Goal: Information Seeking & Learning: Learn about a topic

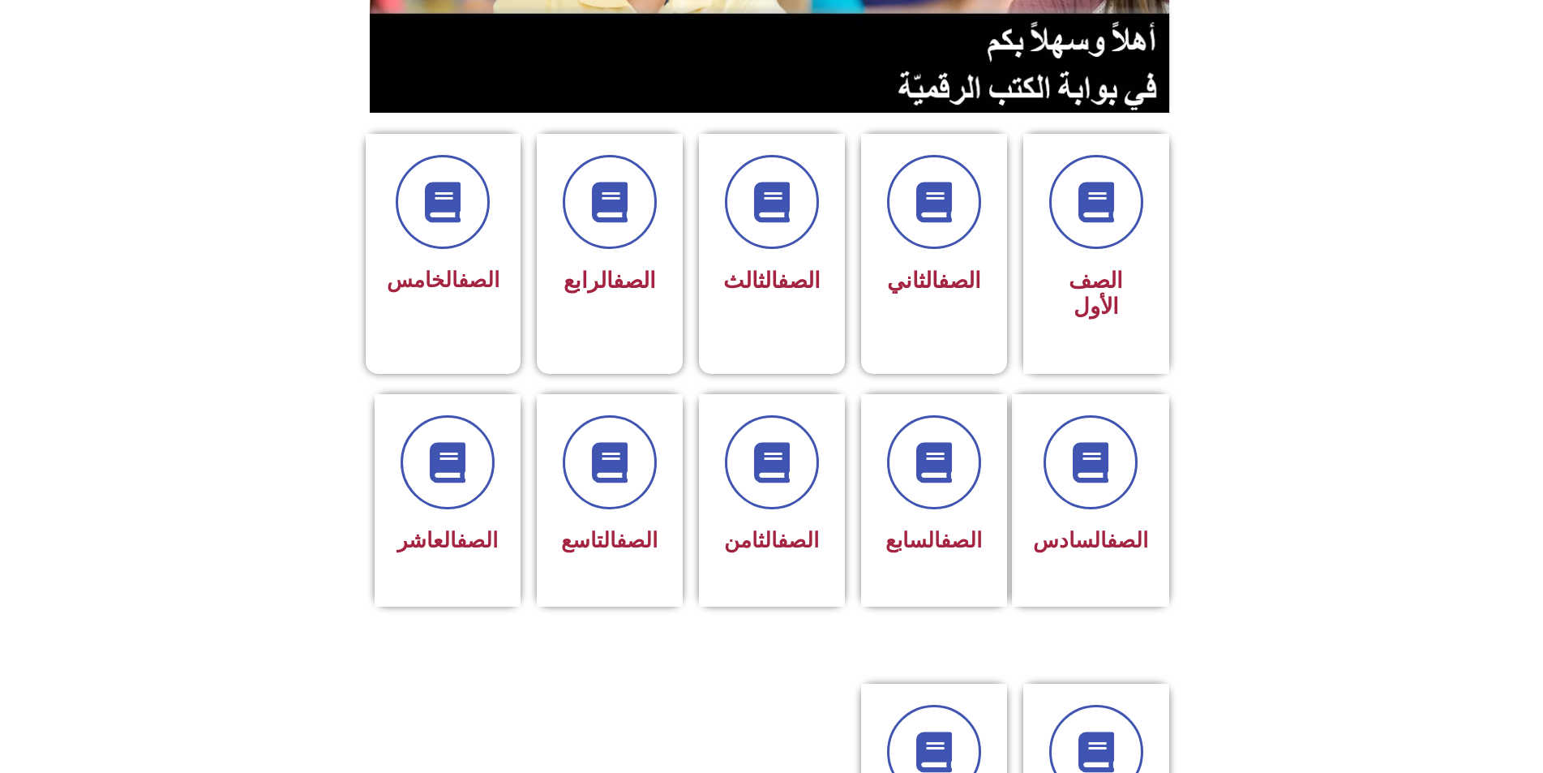
scroll to position [649, 0]
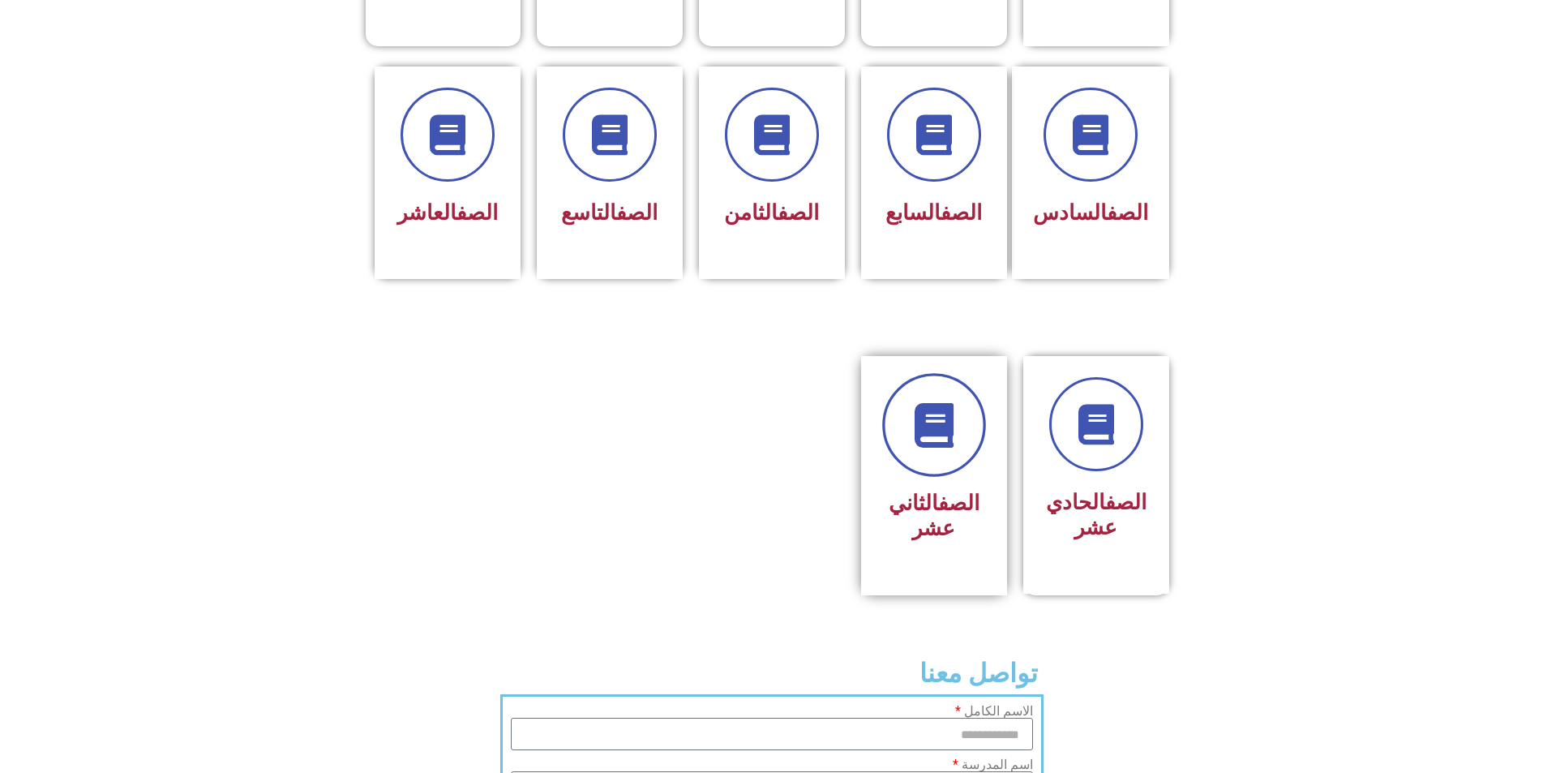
click at [926, 403] on icon at bounding box center [934, 425] width 45 height 45
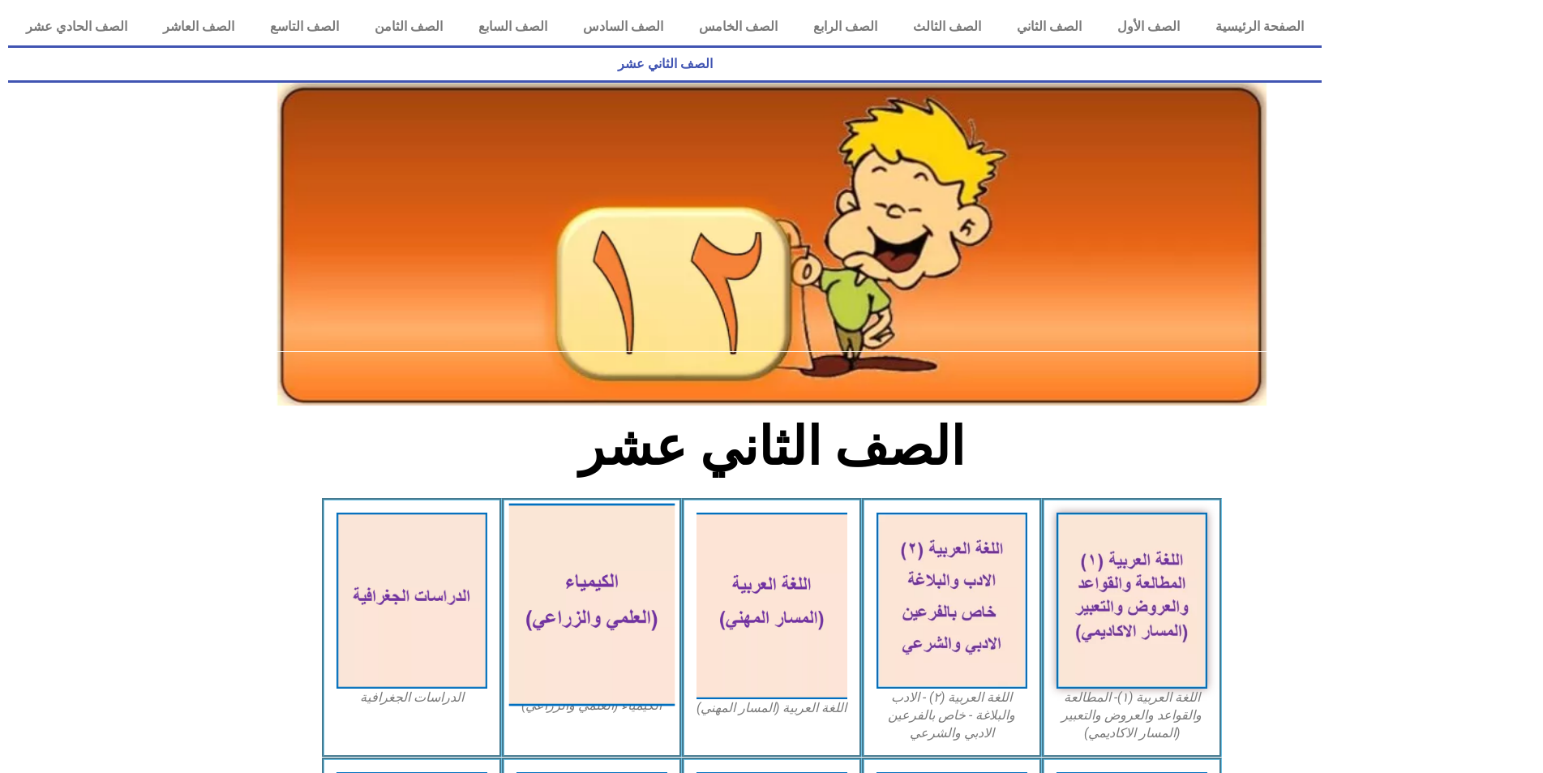
click at [600, 580] on img at bounding box center [592, 605] width 166 height 203
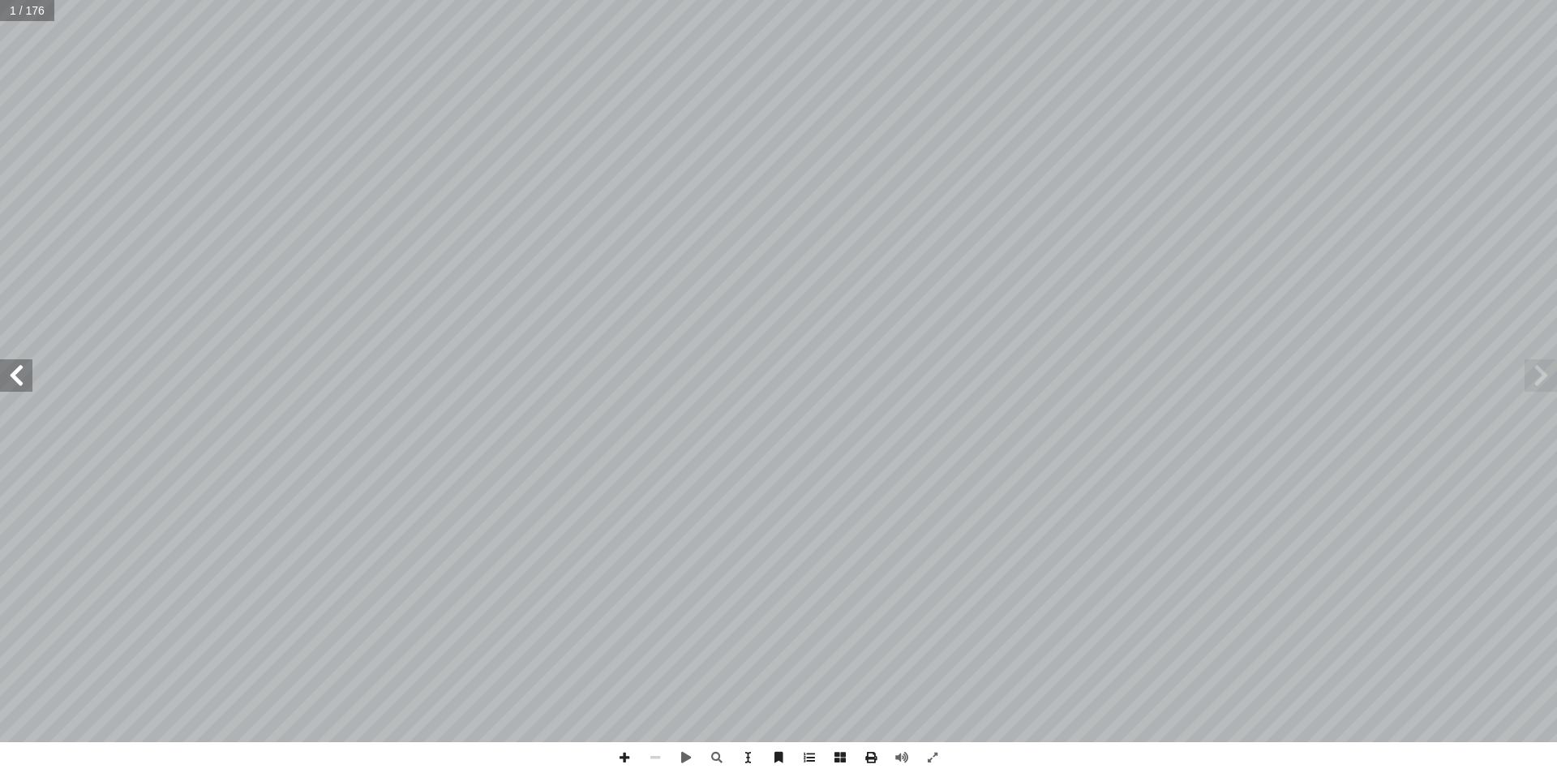
click at [1535, 374] on span at bounding box center [1541, 375] width 32 height 32
click at [15, 388] on span at bounding box center [16, 375] width 32 height 32
click at [869, 754] on span at bounding box center [871, 757] width 31 height 31
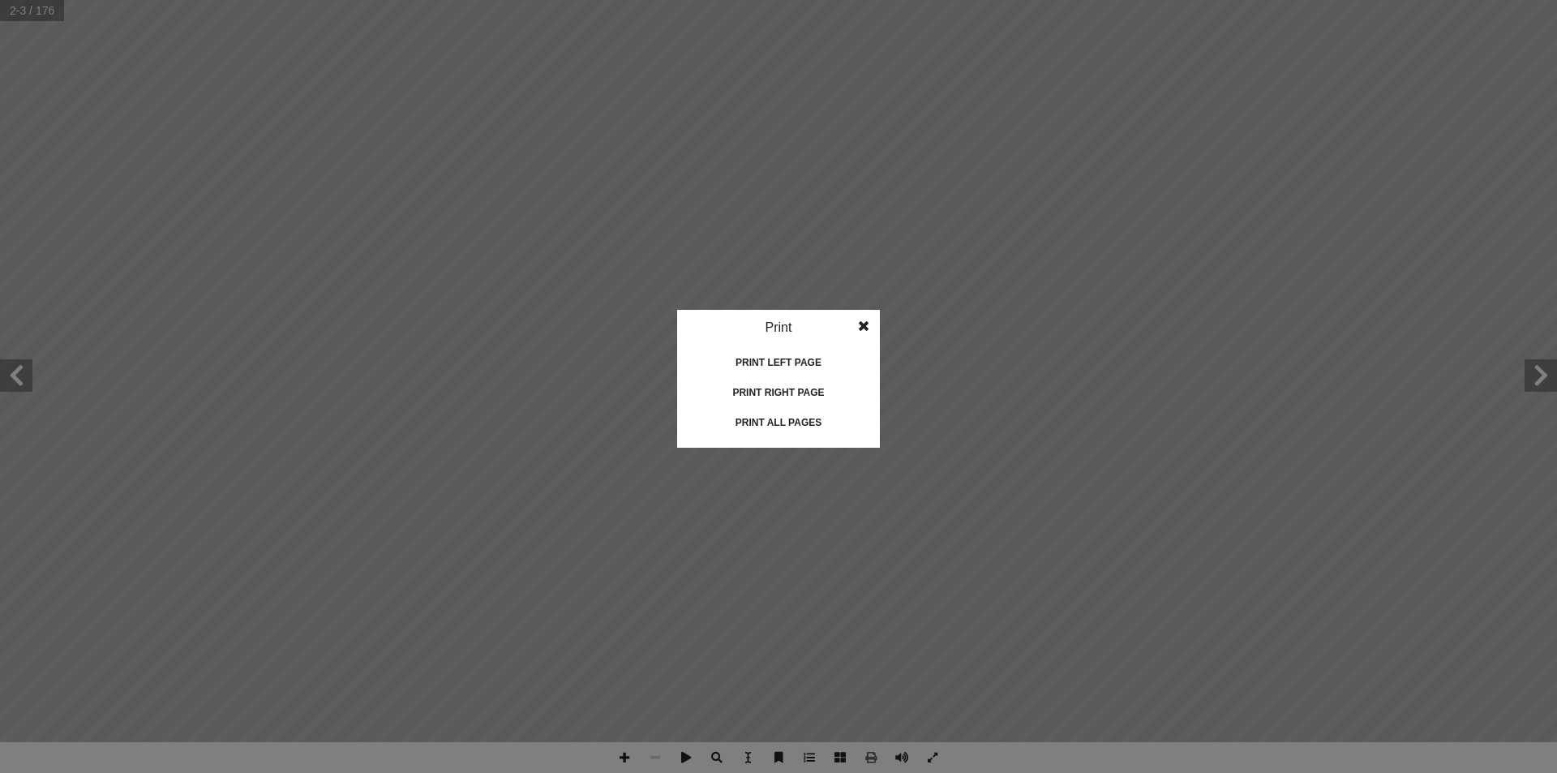
click at [863, 327] on span at bounding box center [863, 326] width 29 height 32
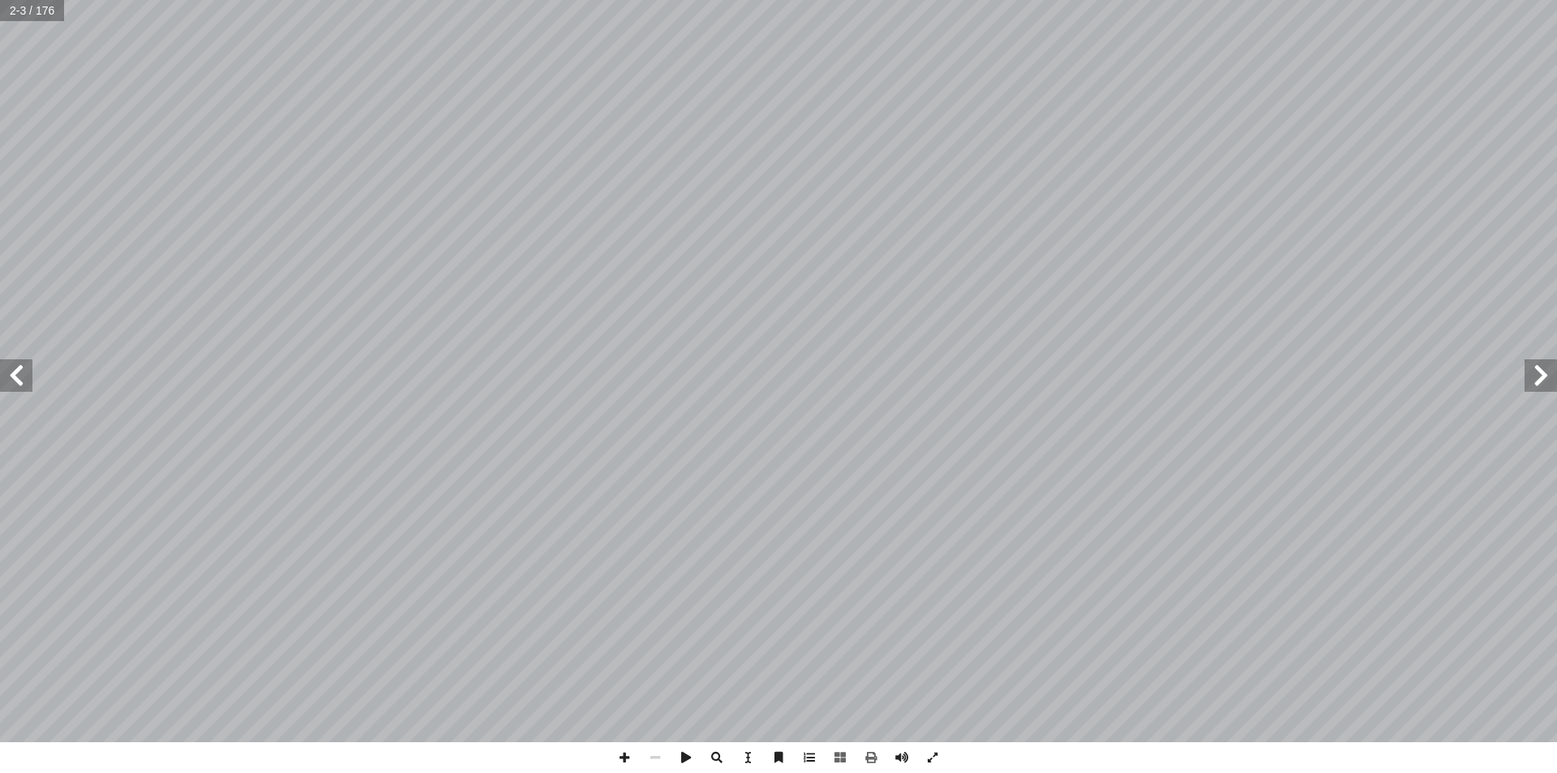
click at [23, 389] on span at bounding box center [16, 375] width 32 height 32
click at [23, 388] on span at bounding box center [16, 375] width 32 height 32
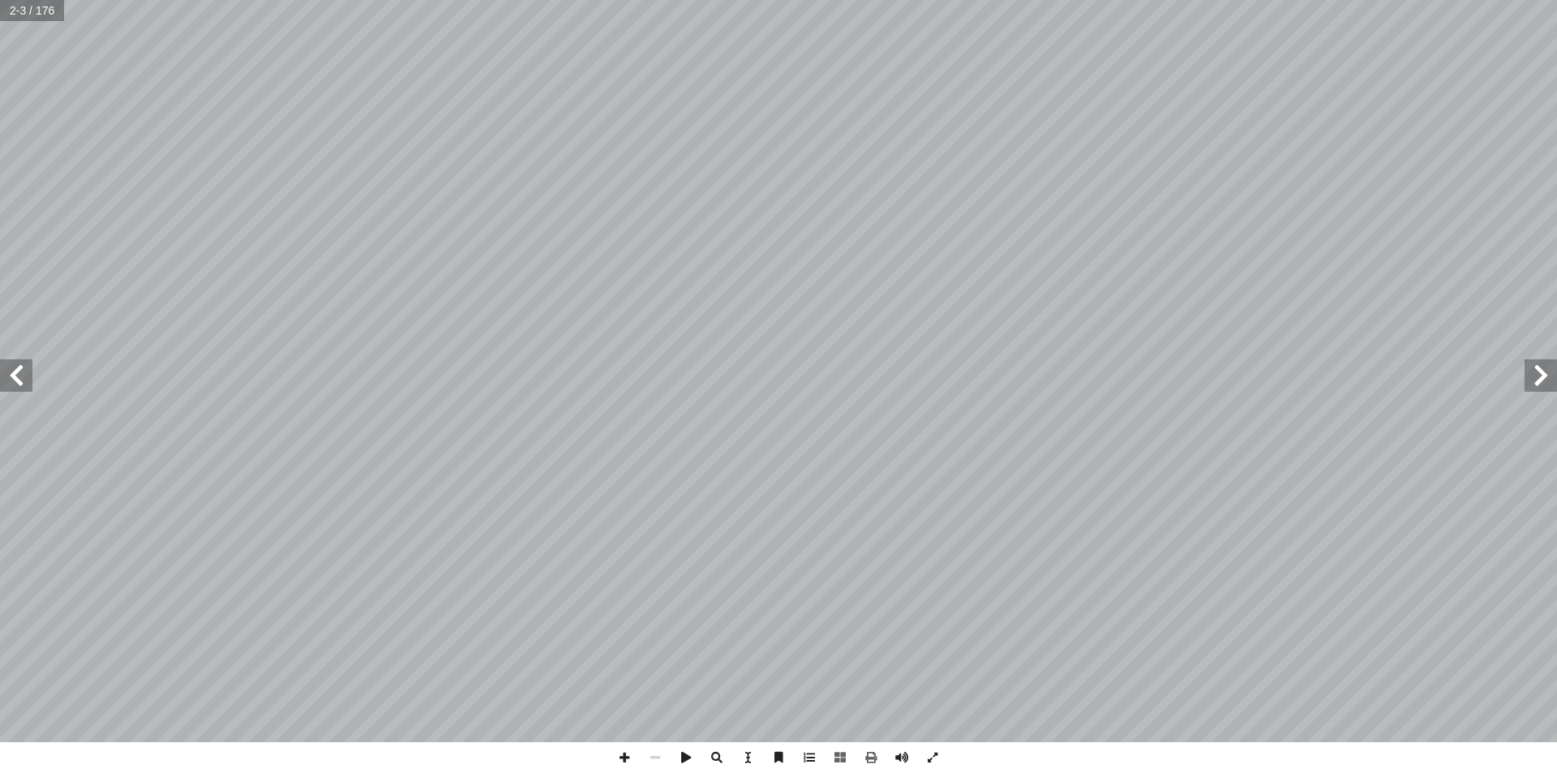
click at [23, 388] on span at bounding box center [16, 375] width 32 height 32
click at [24, 388] on span at bounding box center [16, 375] width 32 height 32
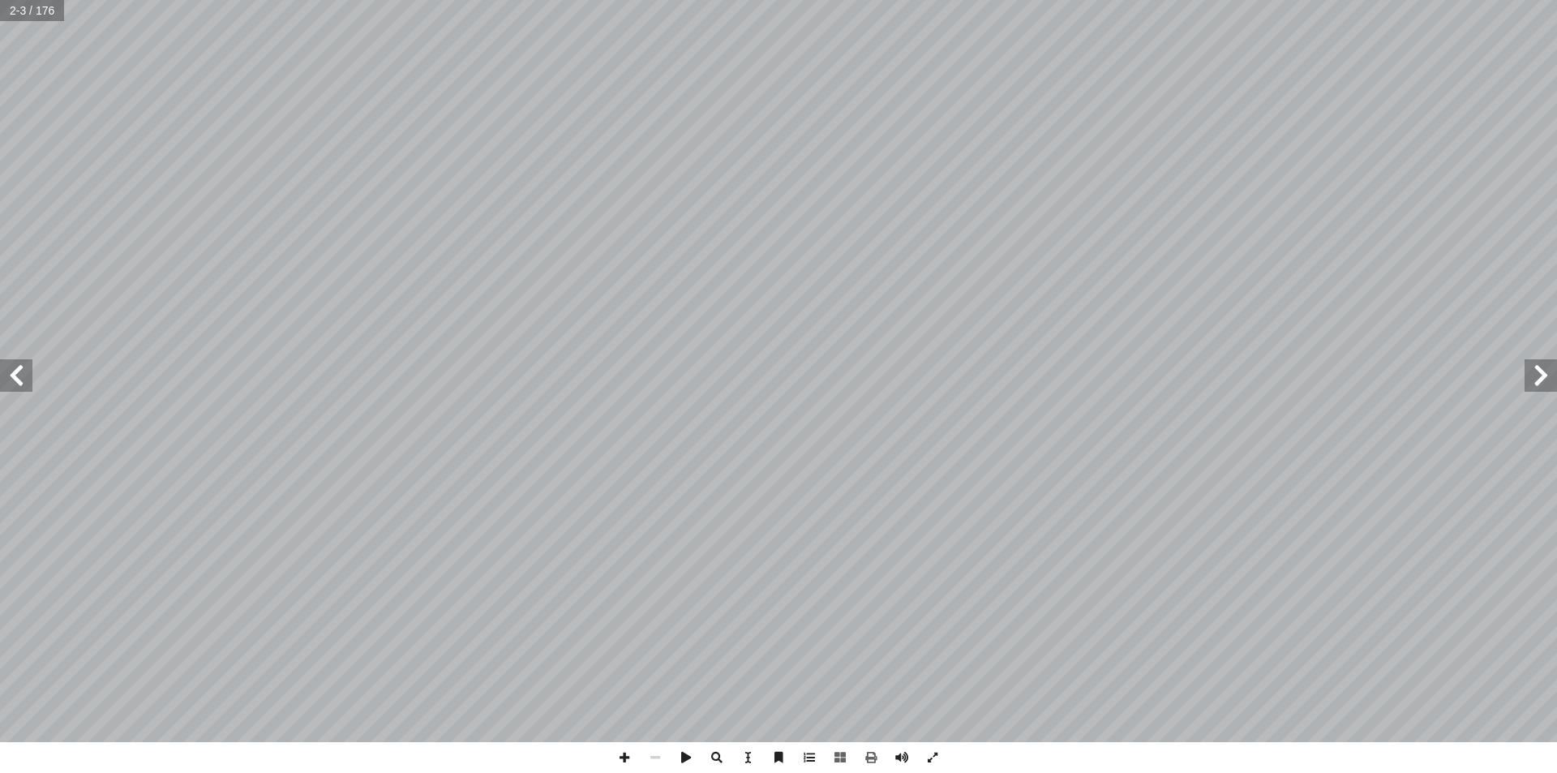
click at [24, 388] on span at bounding box center [16, 375] width 32 height 32
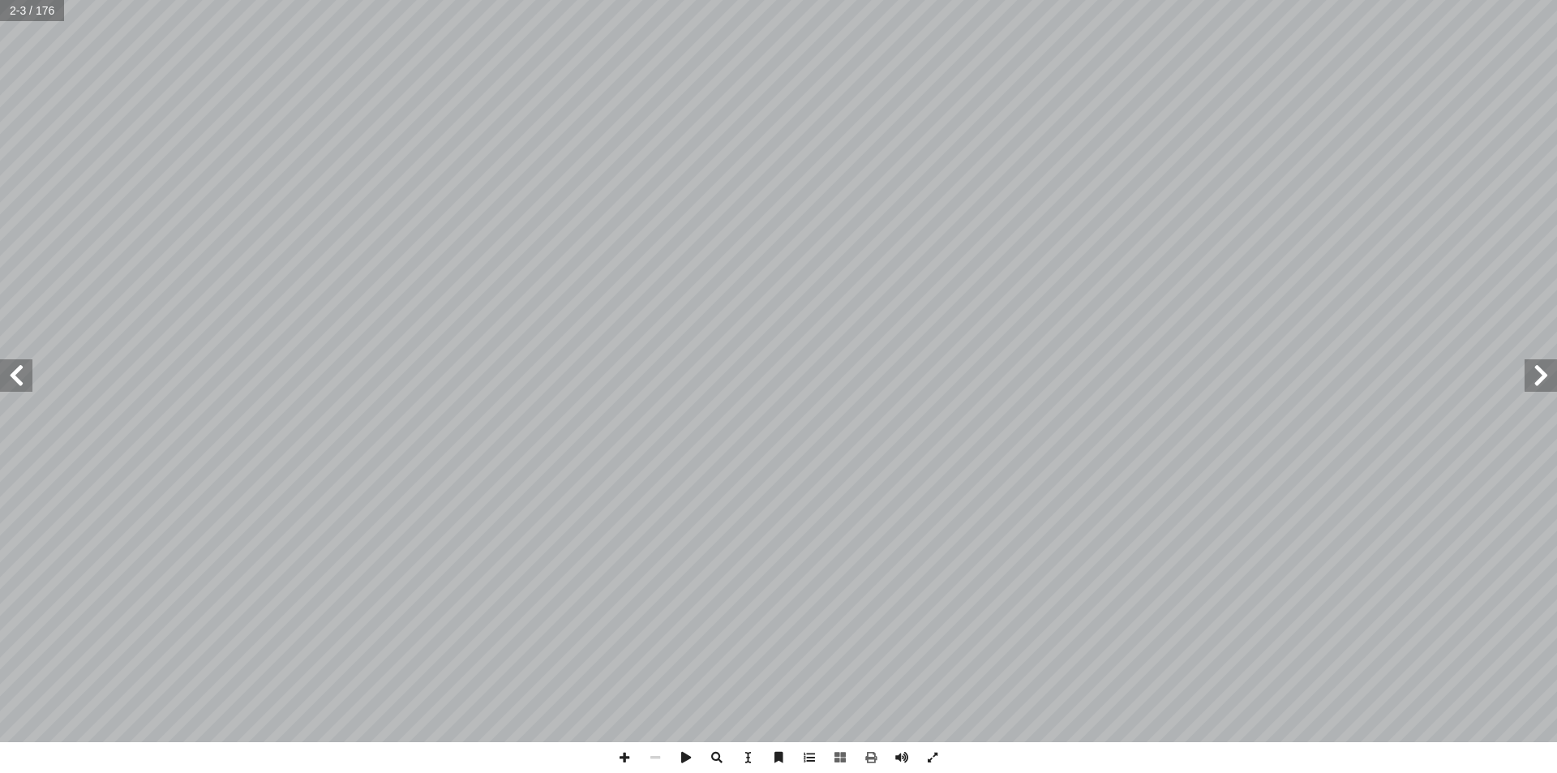
click at [24, 388] on span at bounding box center [16, 375] width 32 height 32
click at [19, 376] on span at bounding box center [16, 375] width 32 height 32
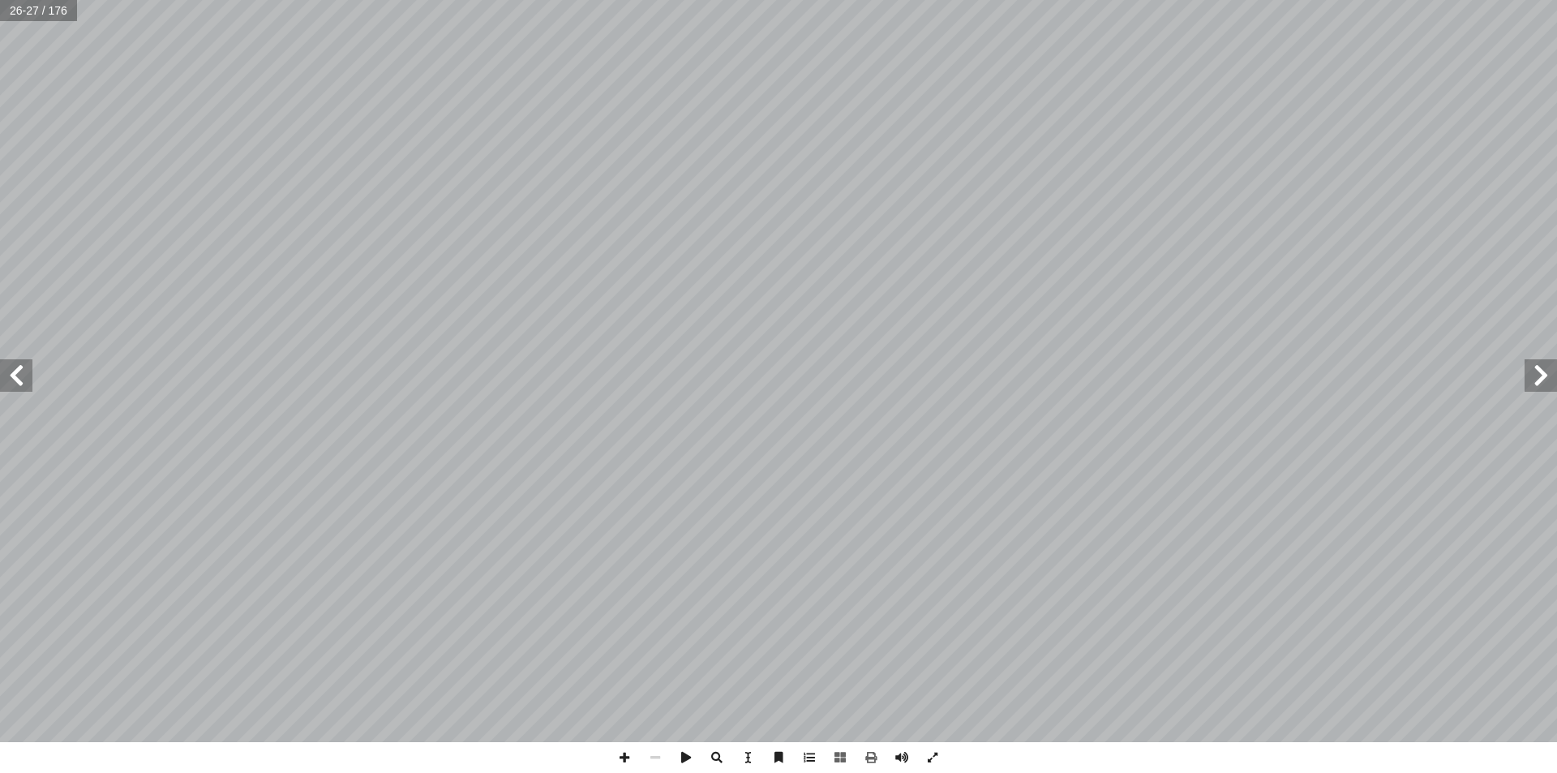
click at [20, 376] on span at bounding box center [16, 375] width 32 height 32
click at [872, 754] on span at bounding box center [871, 757] width 31 height 31
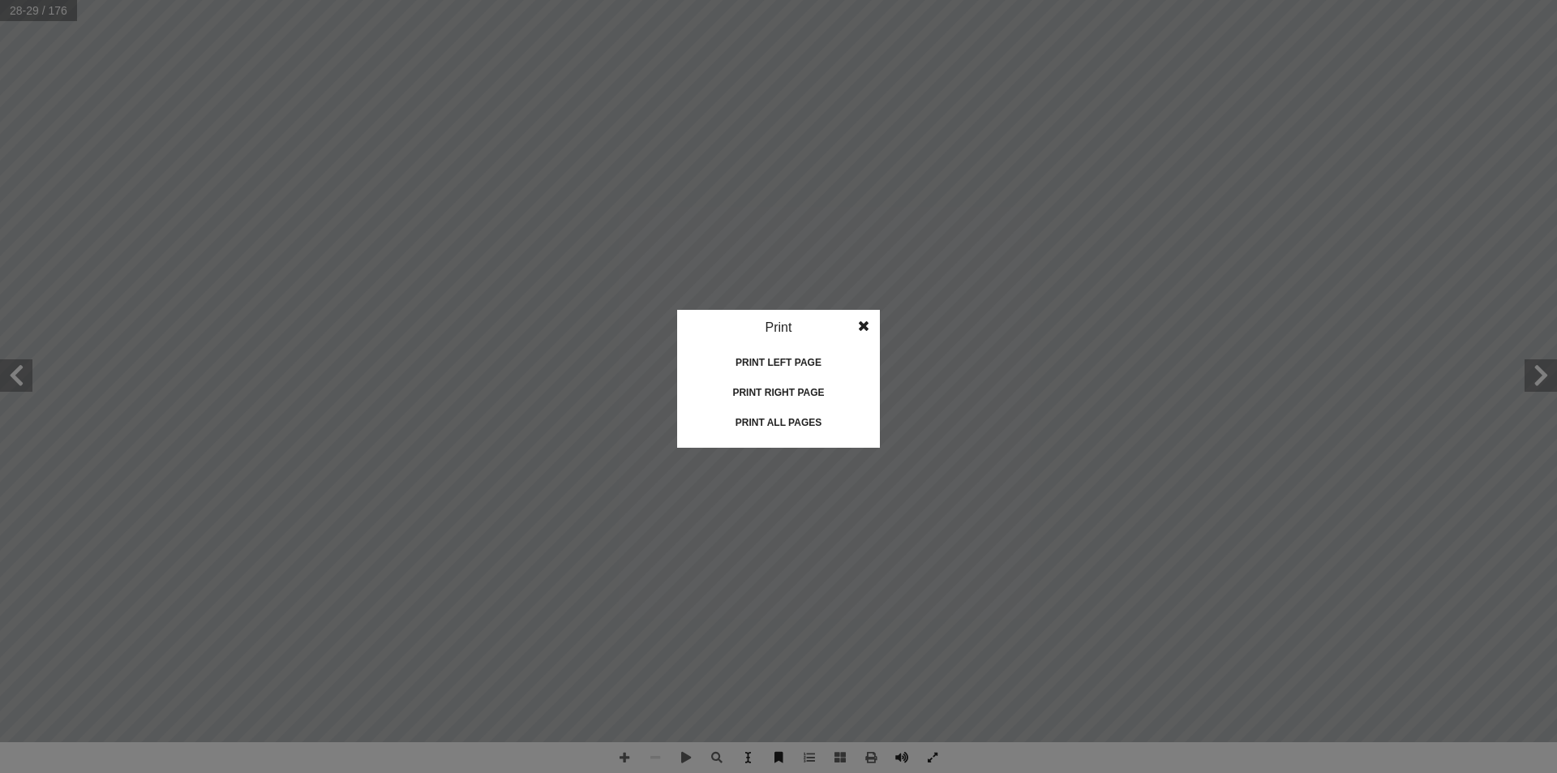
click at [777, 360] on div "Print left page" at bounding box center [778, 363] width 162 height 26
click at [792, 360] on div "Print left page" at bounding box center [778, 363] width 162 height 26
click at [868, 325] on span at bounding box center [863, 326] width 29 height 32
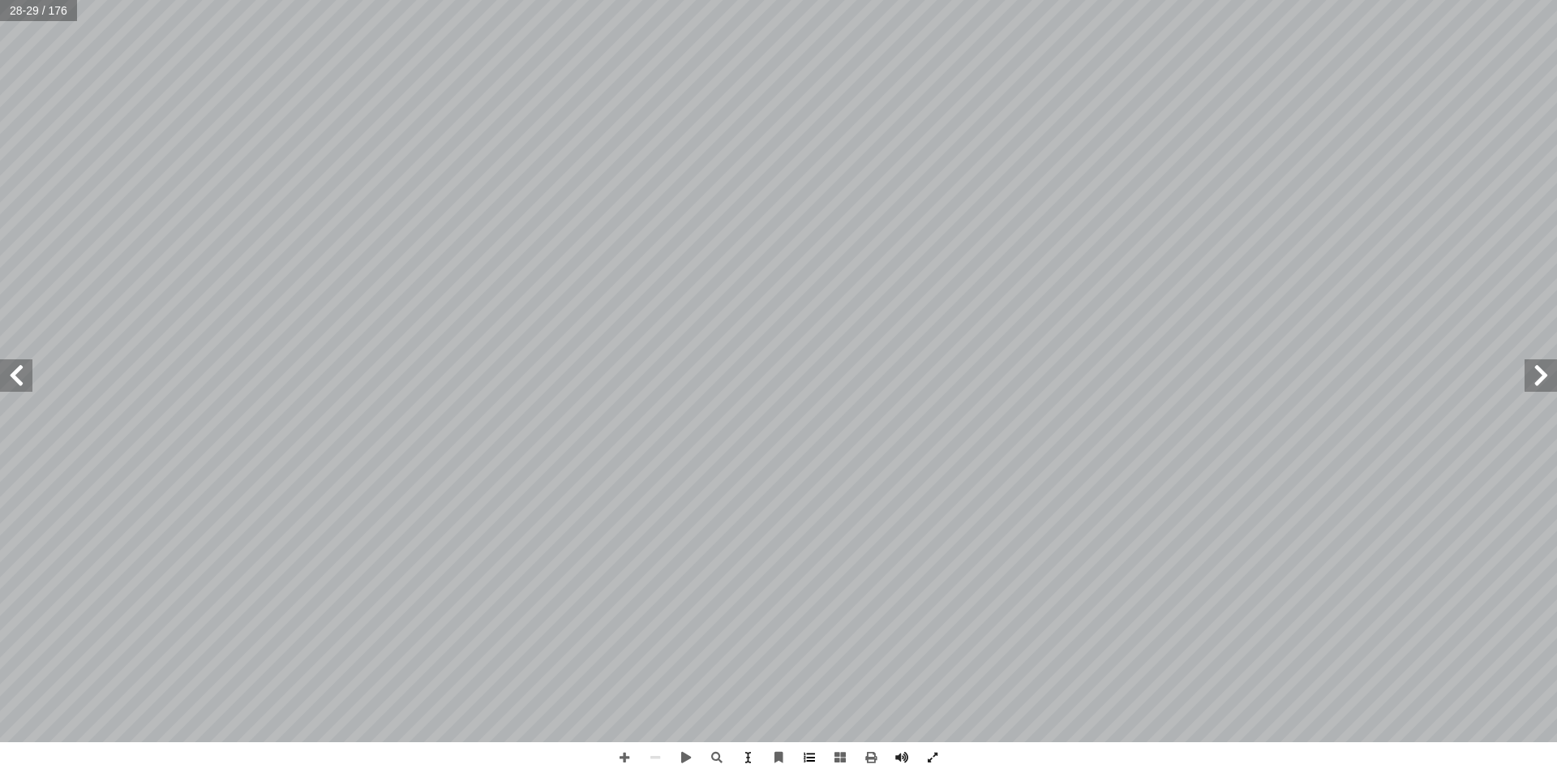
click at [809, 762] on span at bounding box center [809, 757] width 31 height 31
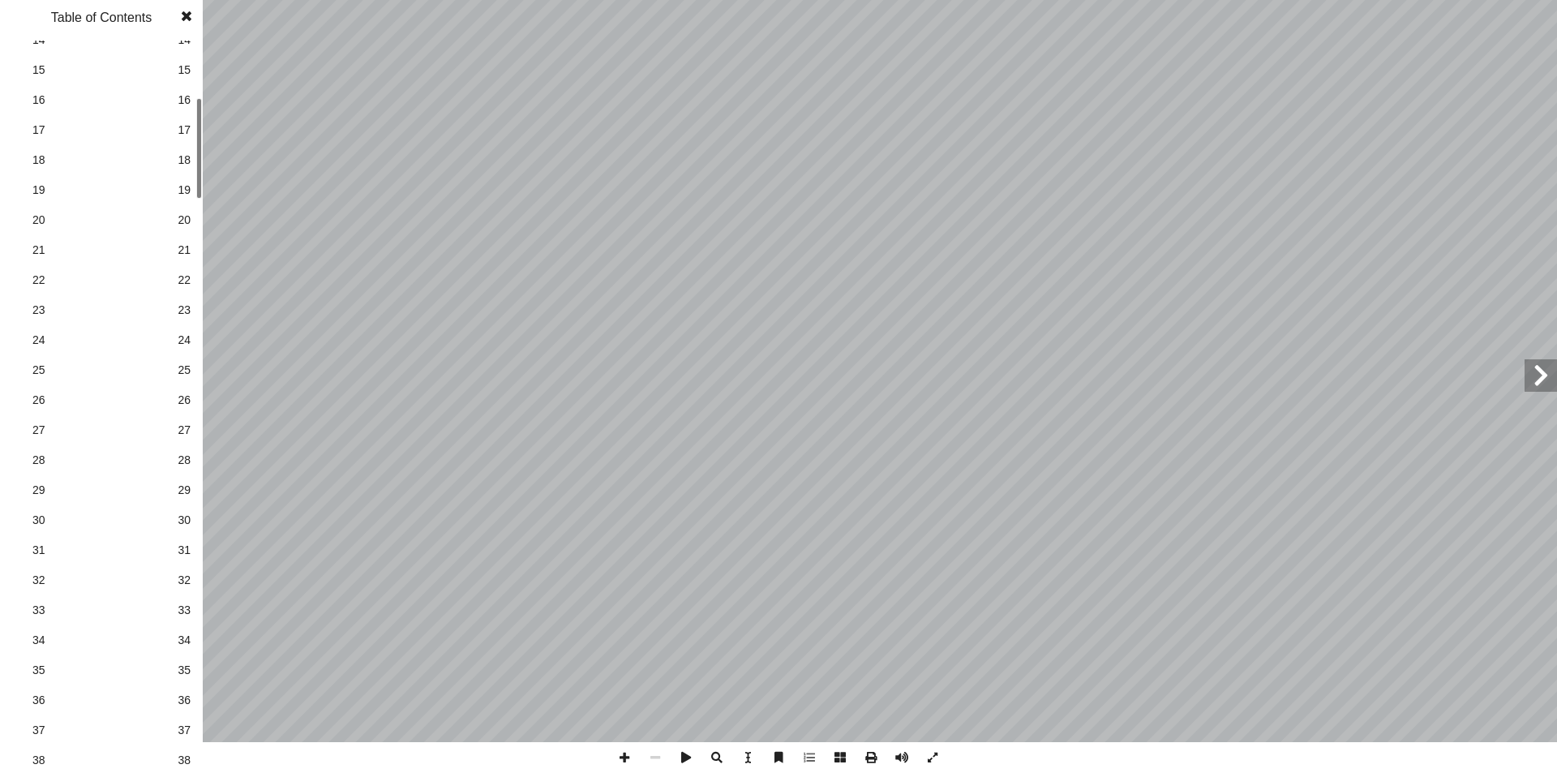
click at [184, 371] on span "25" at bounding box center [184, 370] width 13 height 17
click at [183, 396] on span "26" at bounding box center [184, 400] width 13 height 17
click at [183, 394] on span "26" at bounding box center [184, 400] width 13 height 17
click at [180, 427] on link "27 27" at bounding box center [99, 430] width 182 height 30
click at [186, 428] on span "27" at bounding box center [184, 430] width 13 height 17
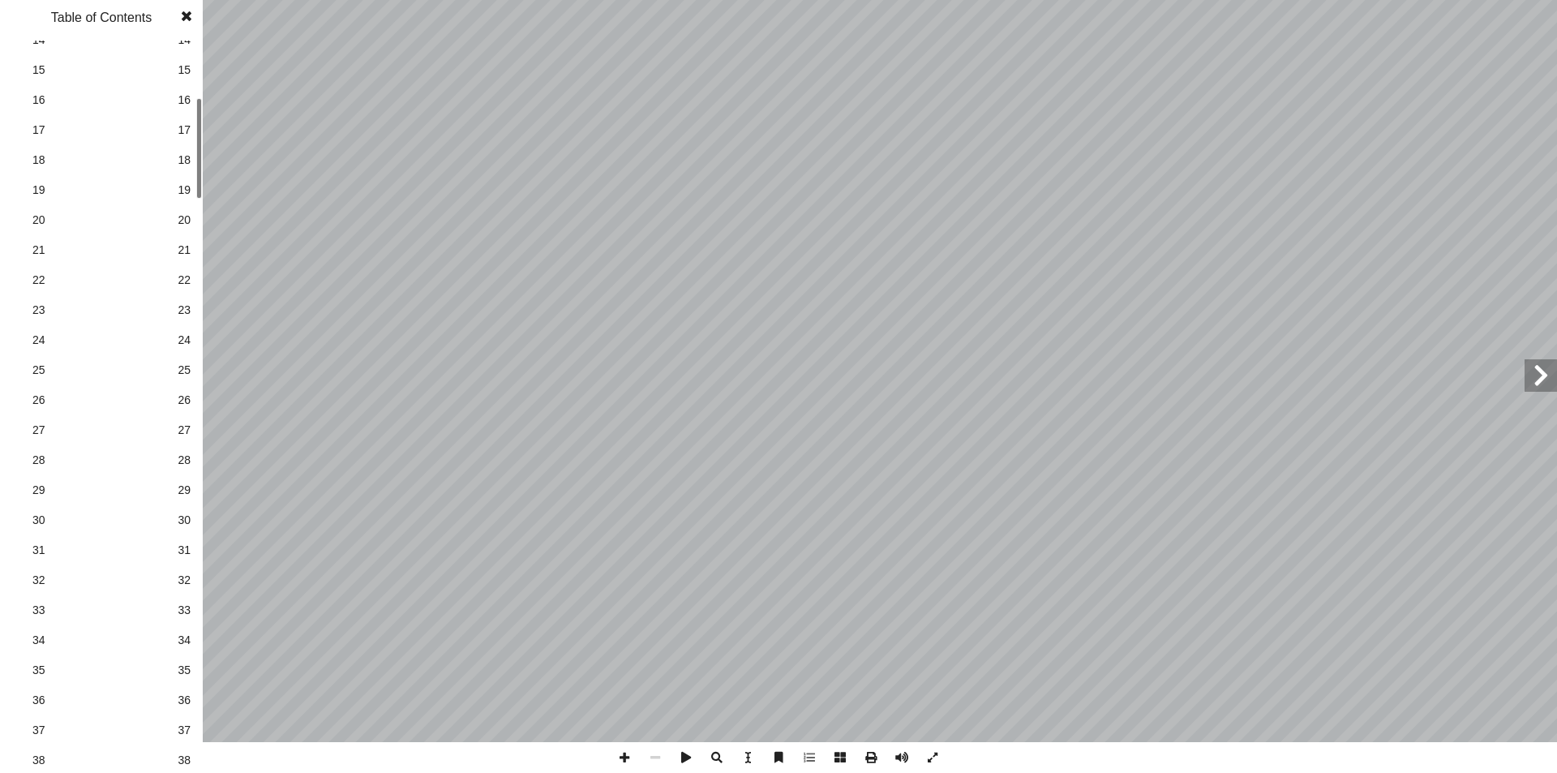
click at [186, 428] on span "27" at bounding box center [184, 430] width 13 height 17
click at [188, 461] on span "28" at bounding box center [184, 460] width 13 height 17
click at [183, 490] on span "29" at bounding box center [184, 490] width 13 height 17
click at [869, 754] on span at bounding box center [871, 757] width 31 height 31
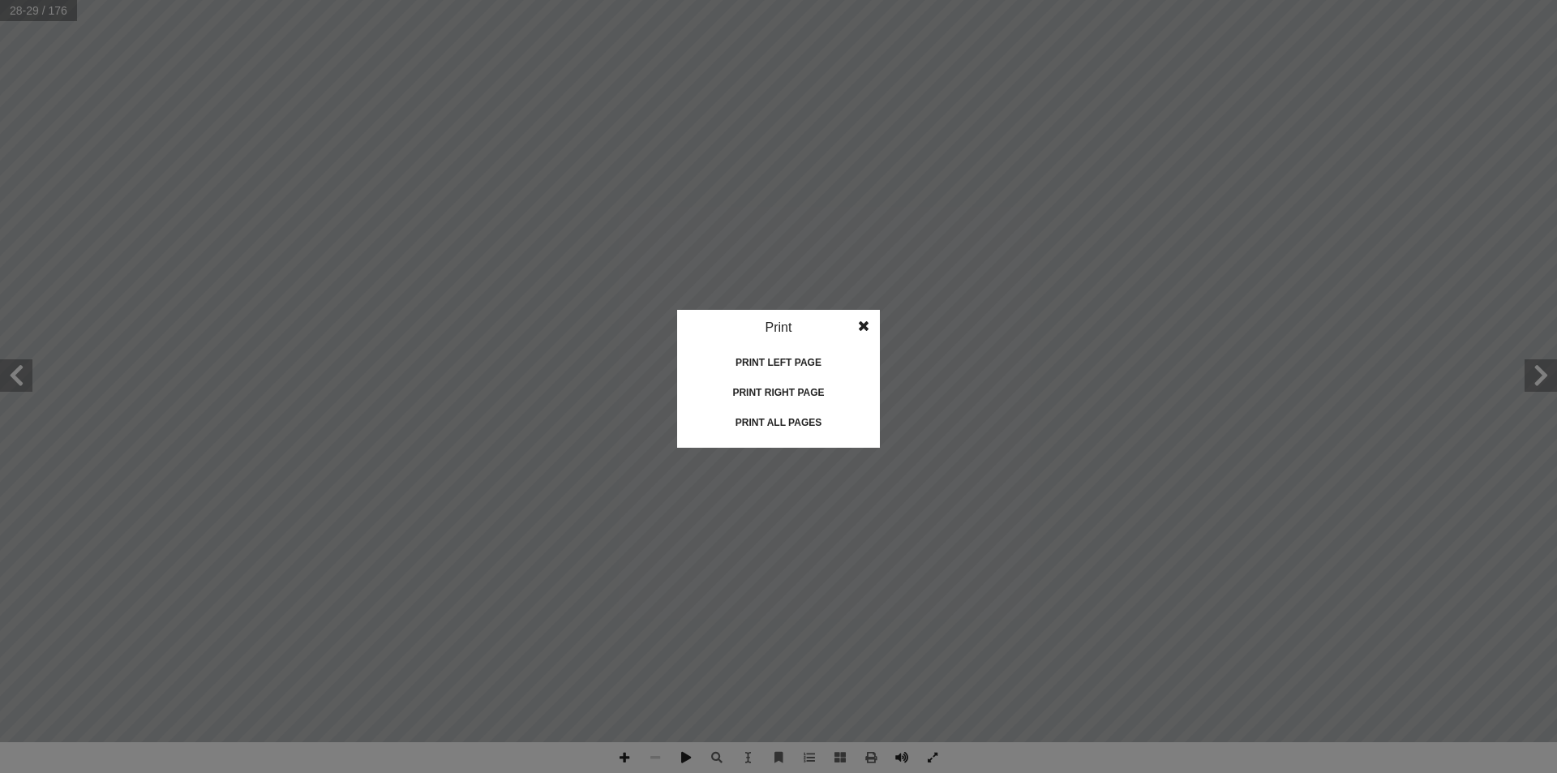
click at [865, 325] on span at bounding box center [863, 326] width 29 height 32
